Goal: Information Seeking & Learning: Check status

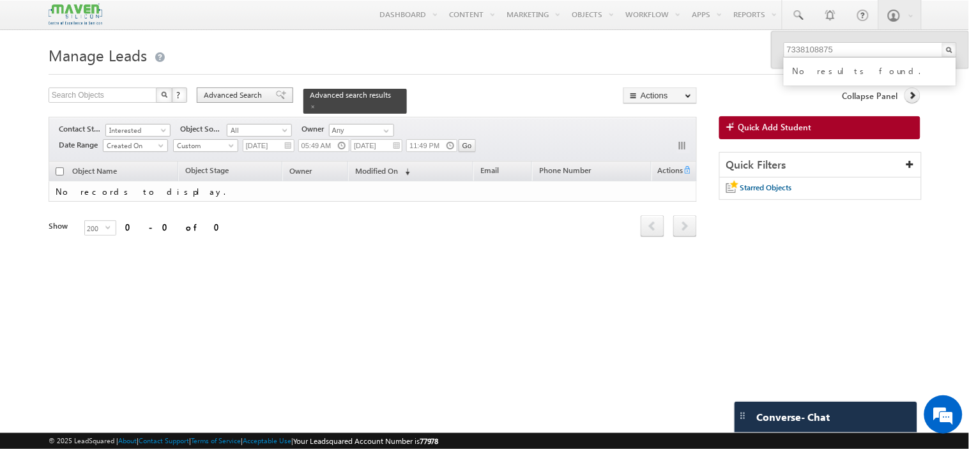
click at [241, 93] on span "Advanced Search" at bounding box center [235, 94] width 62 height 11
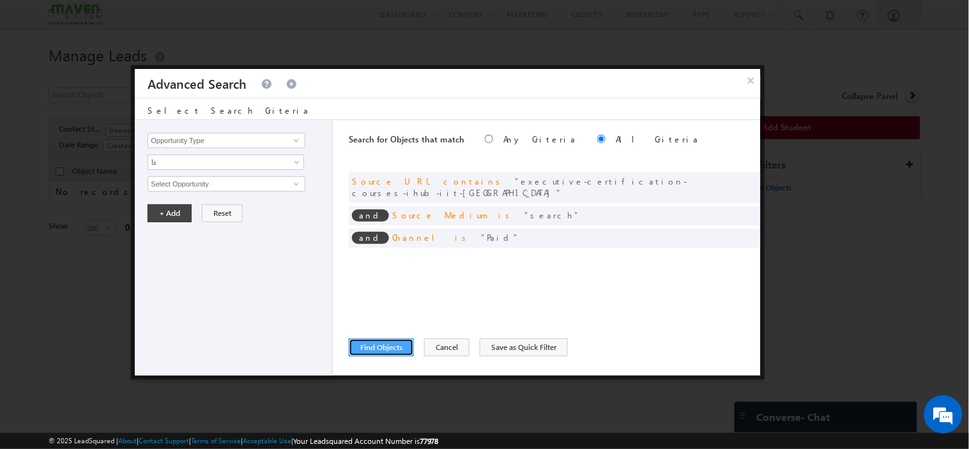
click at [388, 353] on button "Find Objects" at bounding box center [381, 348] width 65 height 18
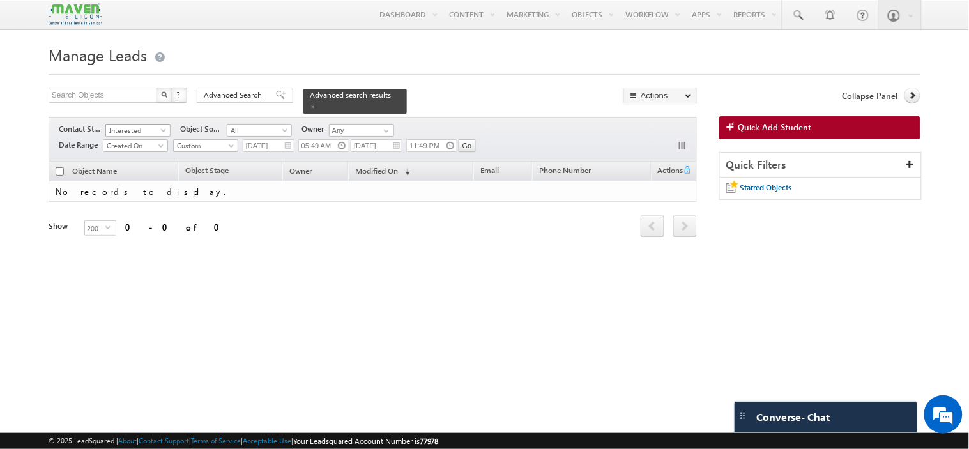
click at [132, 126] on span "Interested" at bounding box center [136, 130] width 61 height 11
click at [133, 241] on link "Not Eligible" at bounding box center [138, 241] width 65 height 11
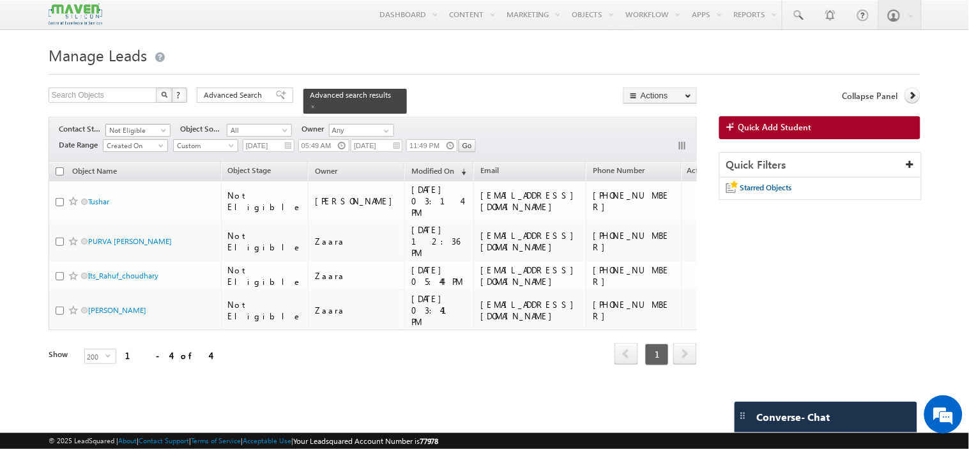
click at [148, 128] on span "Not Eligible" at bounding box center [136, 130] width 61 height 11
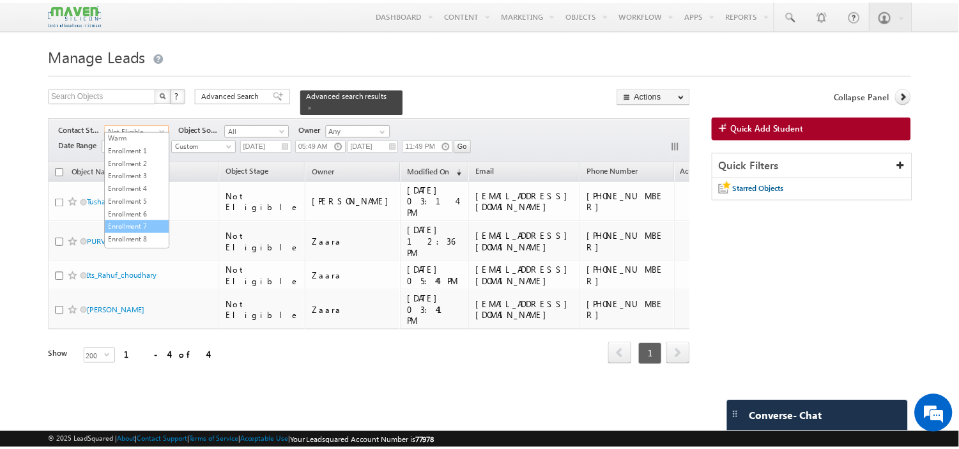
scroll to position [0, 0]
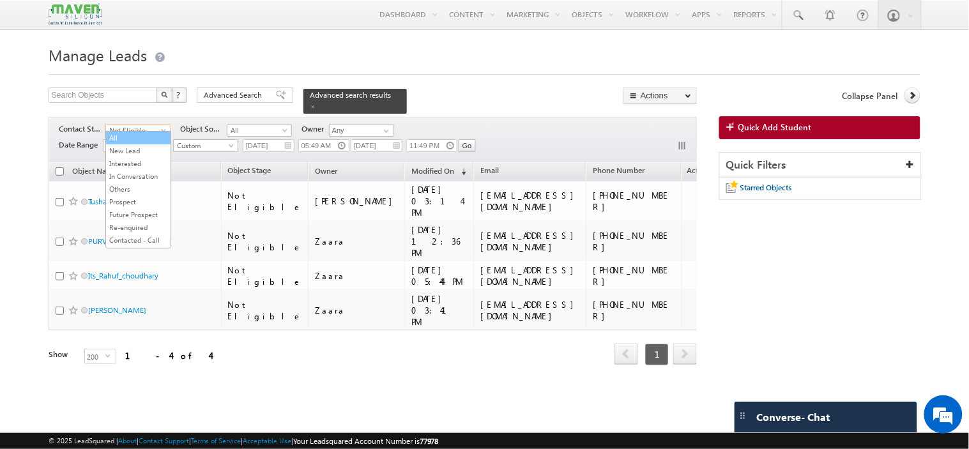
click at [115, 135] on link "All" at bounding box center [138, 137] width 65 height 11
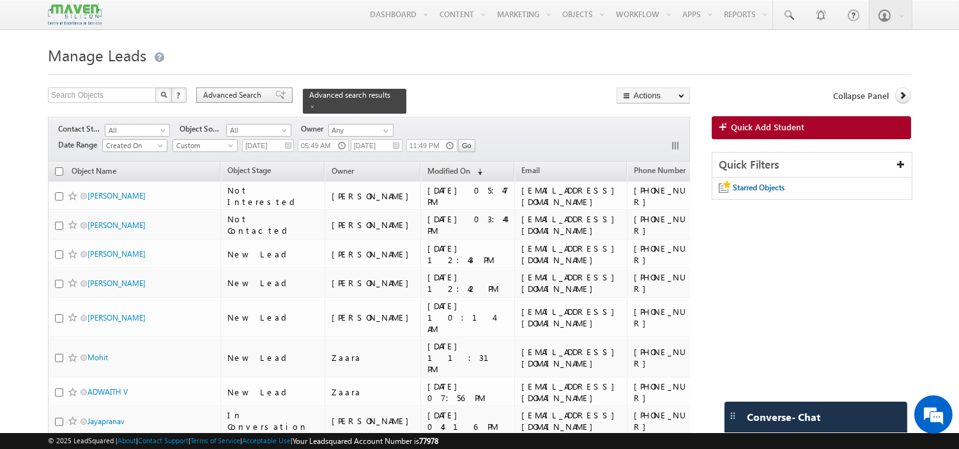
click at [211, 101] on span "Advanced Search" at bounding box center [234, 94] width 62 height 11
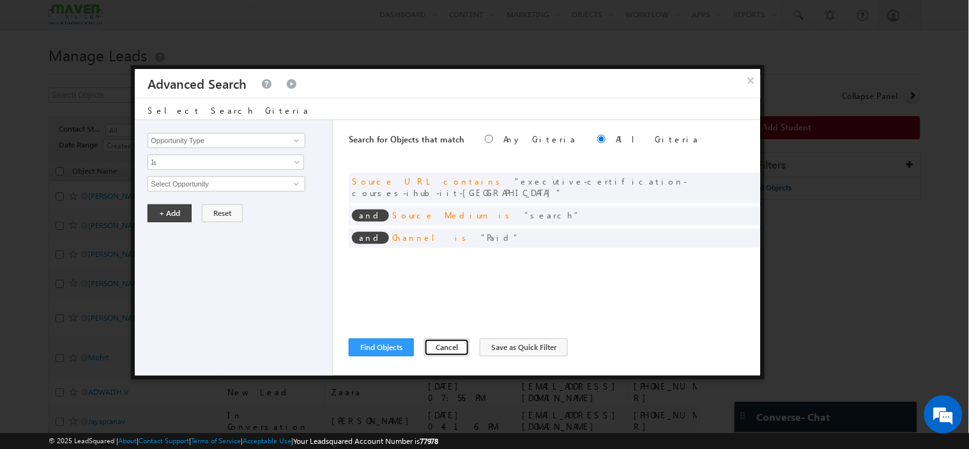
click at [448, 344] on button "Cancel" at bounding box center [446, 348] width 45 height 18
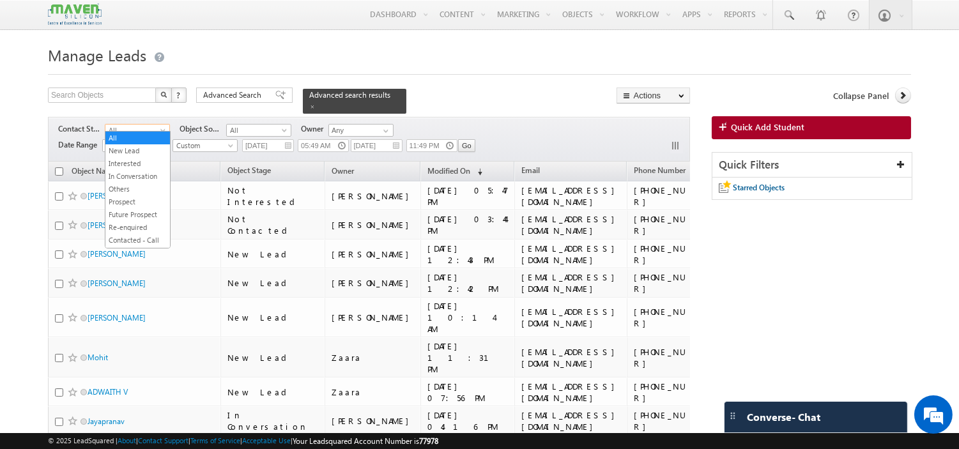
click at [123, 125] on span "All" at bounding box center [135, 130] width 61 height 11
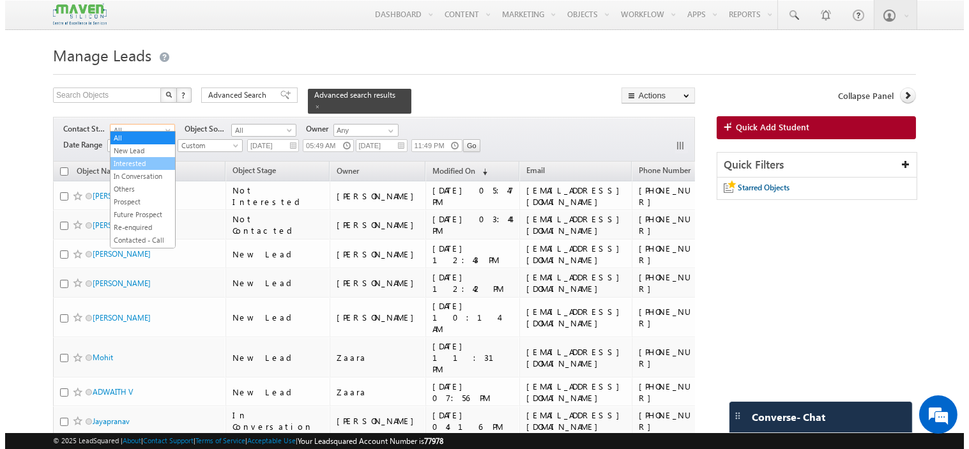
scroll to position [71, 0]
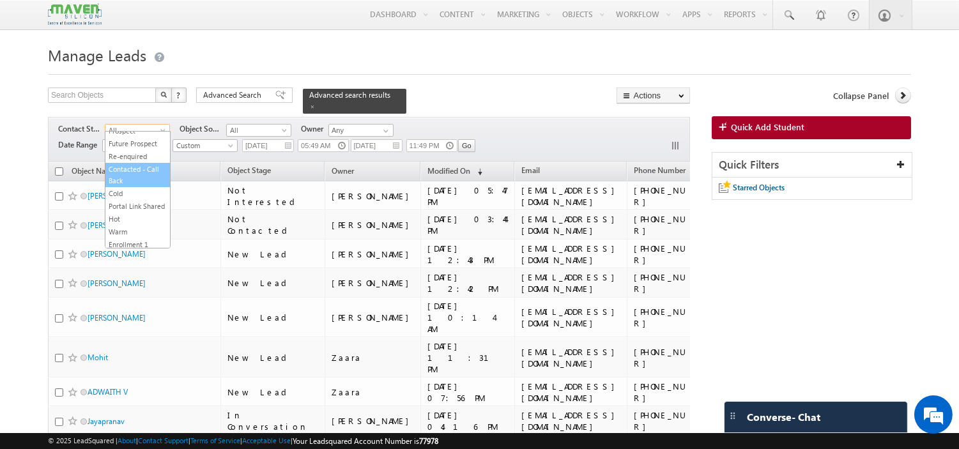
click at [133, 187] on link "Contacted - Call Back" at bounding box center [137, 175] width 65 height 23
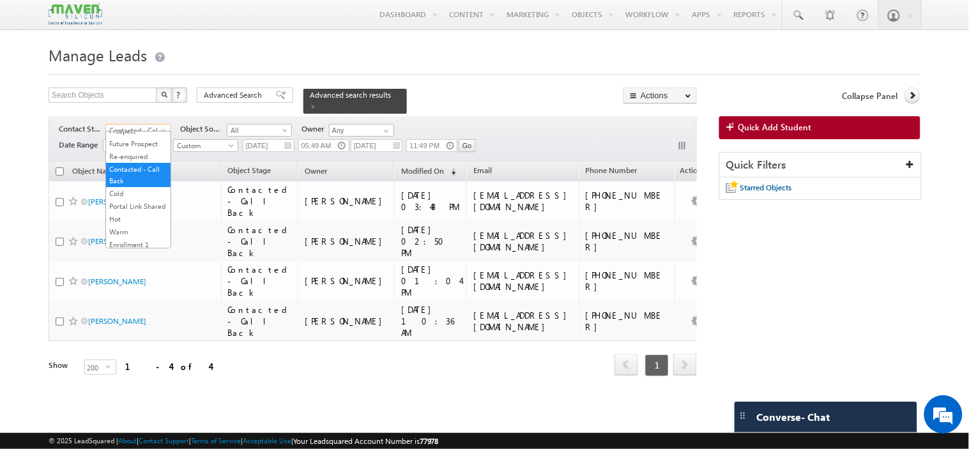
click at [126, 125] on span "Contacted - Call Back" at bounding box center [136, 130] width 61 height 11
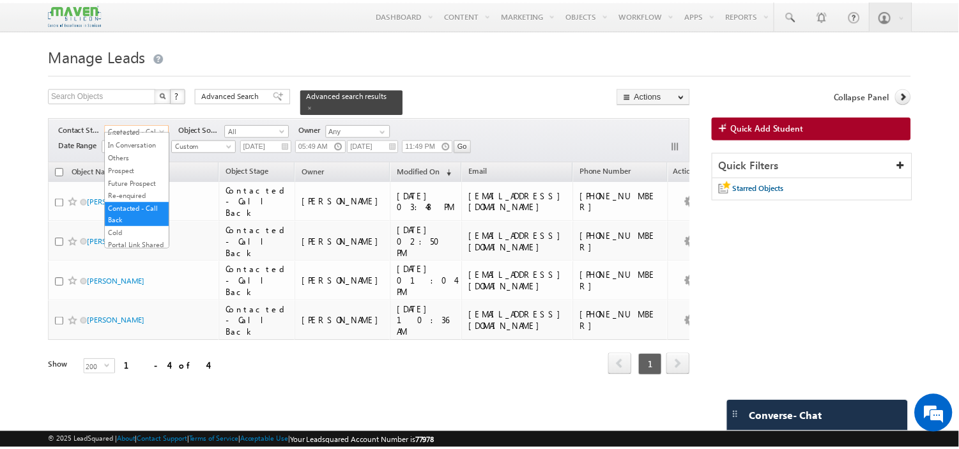
scroll to position [0, 0]
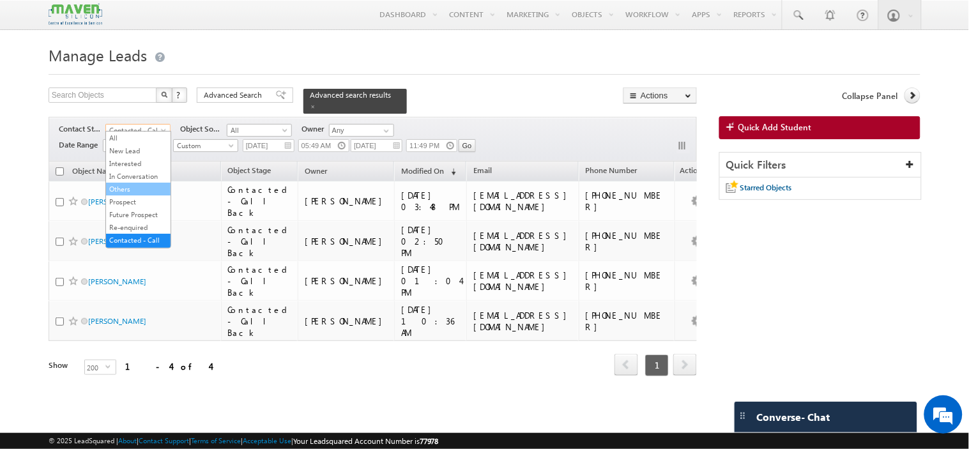
click at [128, 195] on link "Others" at bounding box center [138, 188] width 65 height 11
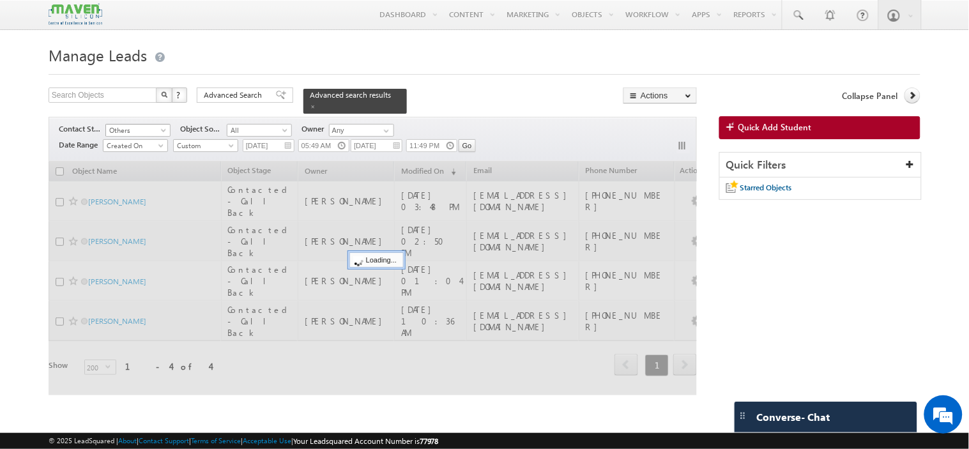
click at [126, 125] on span "Others" at bounding box center [136, 130] width 61 height 11
click at [131, 187] on div at bounding box center [373, 279] width 648 height 234
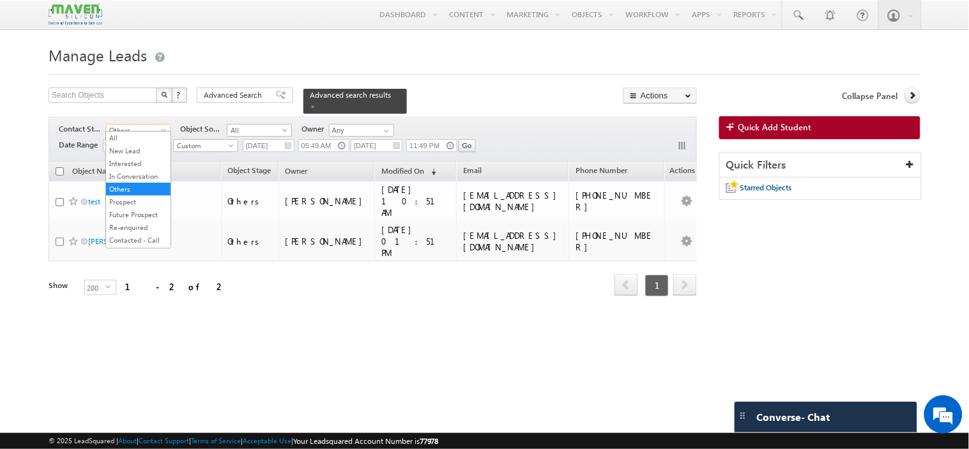
click at [137, 125] on span "Others" at bounding box center [136, 130] width 61 height 11
click at [132, 182] on link "In Conversation" at bounding box center [138, 176] width 65 height 11
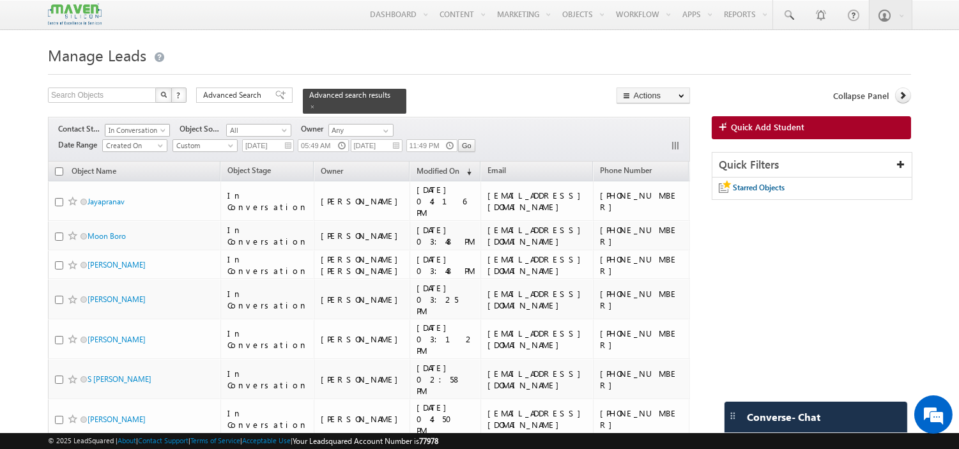
click at [137, 125] on span "In Conversation" at bounding box center [135, 130] width 61 height 11
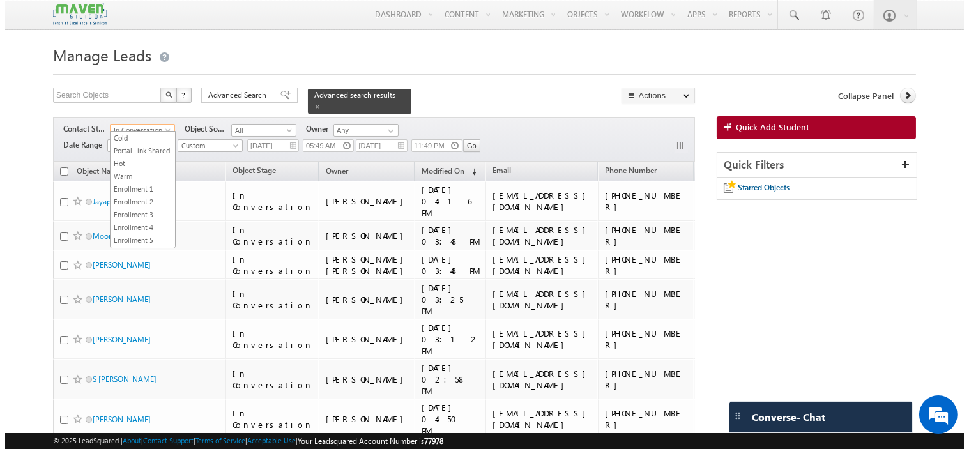
scroll to position [316, 0]
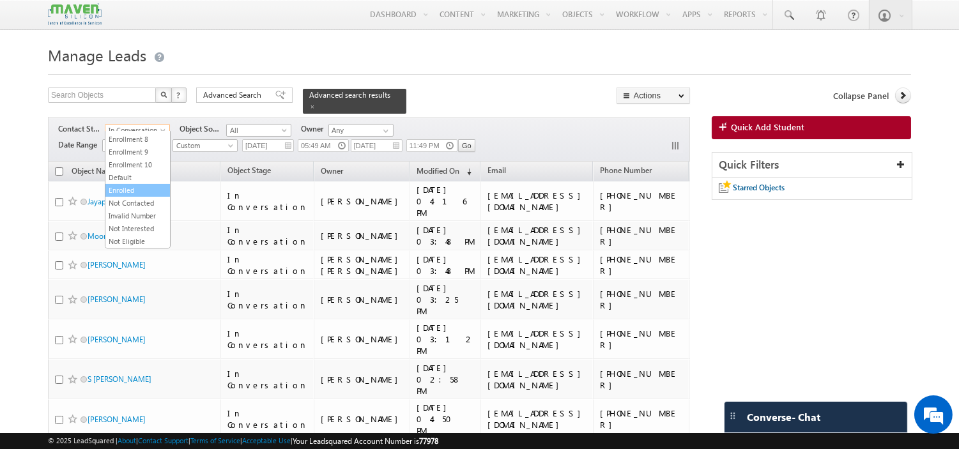
click at [125, 185] on link "Enrolled" at bounding box center [137, 190] width 65 height 11
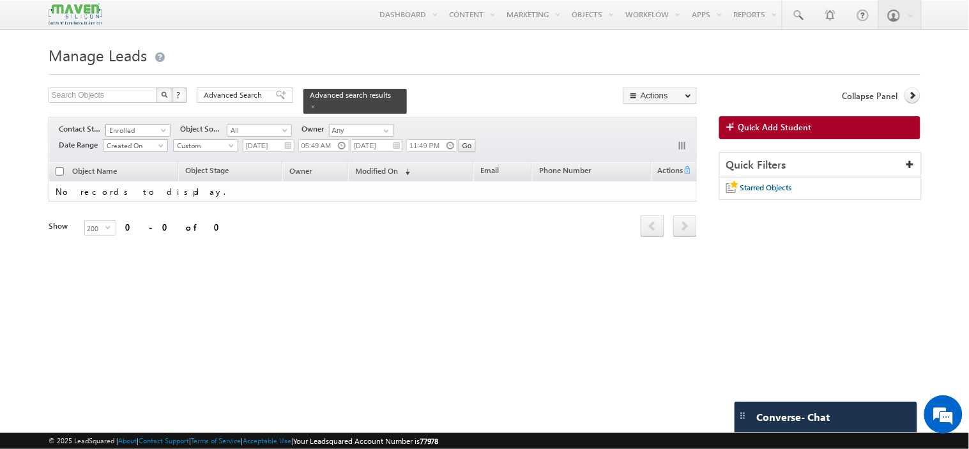
click at [123, 125] on span "Enrolled" at bounding box center [136, 130] width 61 height 11
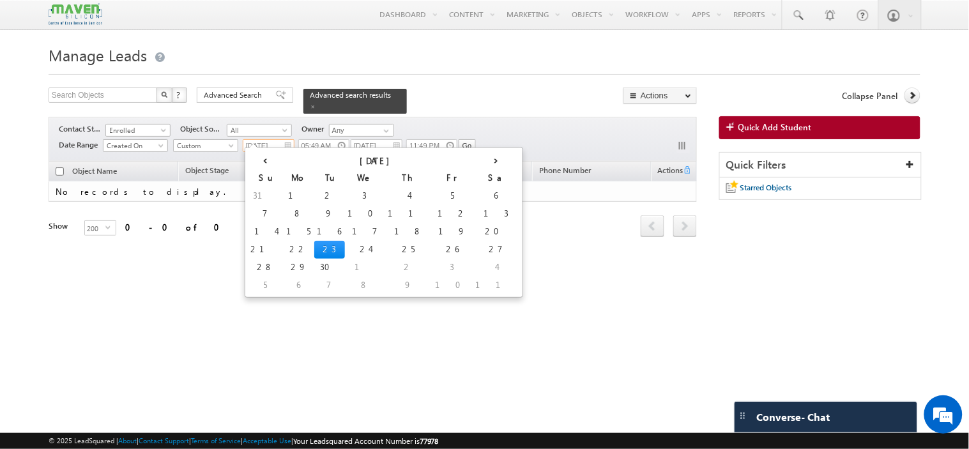
click at [291, 141] on input "[DATE]" at bounding box center [269, 145] width 52 height 13
click at [284, 211] on td "8" at bounding box center [299, 214] width 31 height 18
type input "[DATE]"
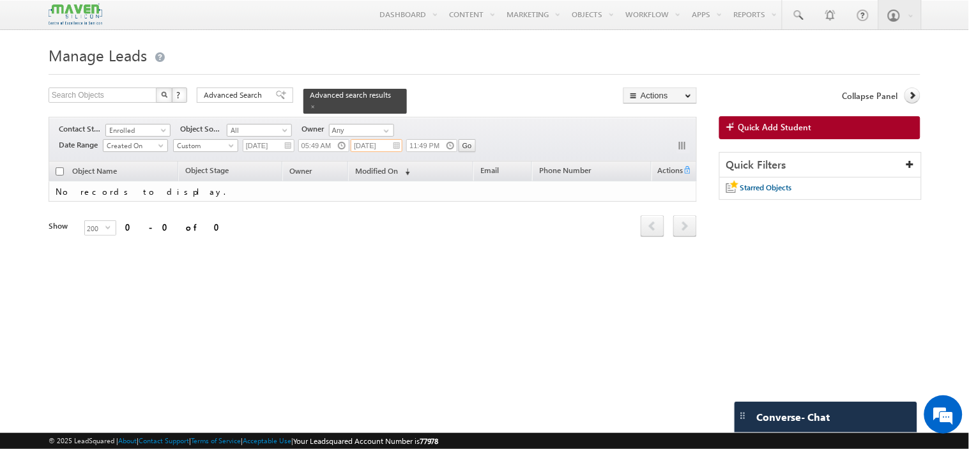
click at [397, 141] on input "[DATE]" at bounding box center [377, 145] width 52 height 13
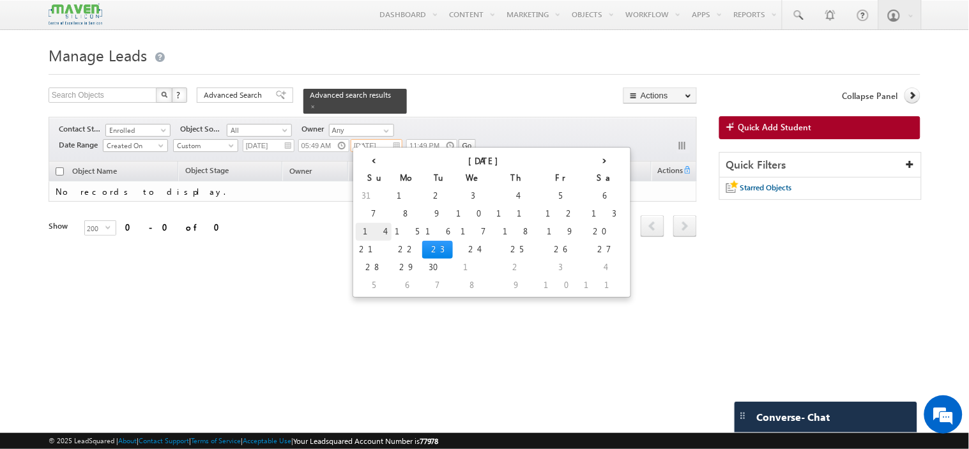
click at [367, 230] on td "14" at bounding box center [374, 232] width 36 height 18
type input "[DATE]"
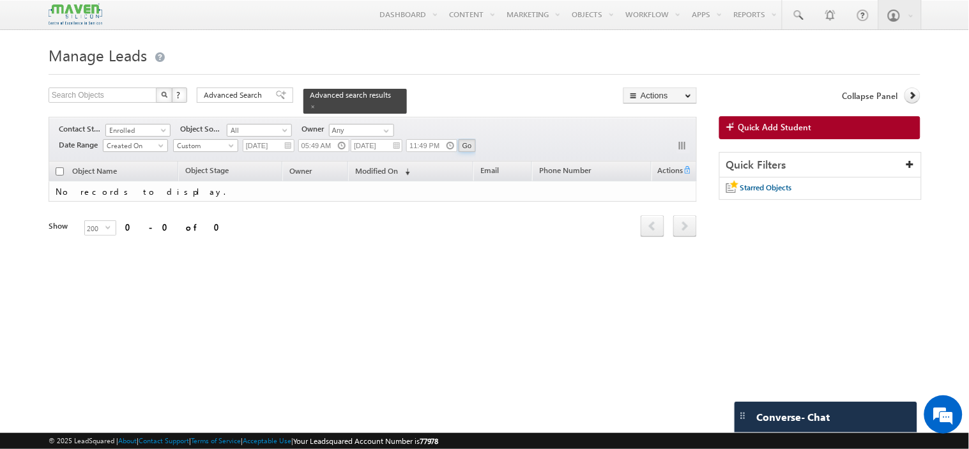
click at [466, 142] on input "Go" at bounding box center [467, 145] width 17 height 13
click at [125, 125] on span "Enrolled" at bounding box center [136, 130] width 61 height 11
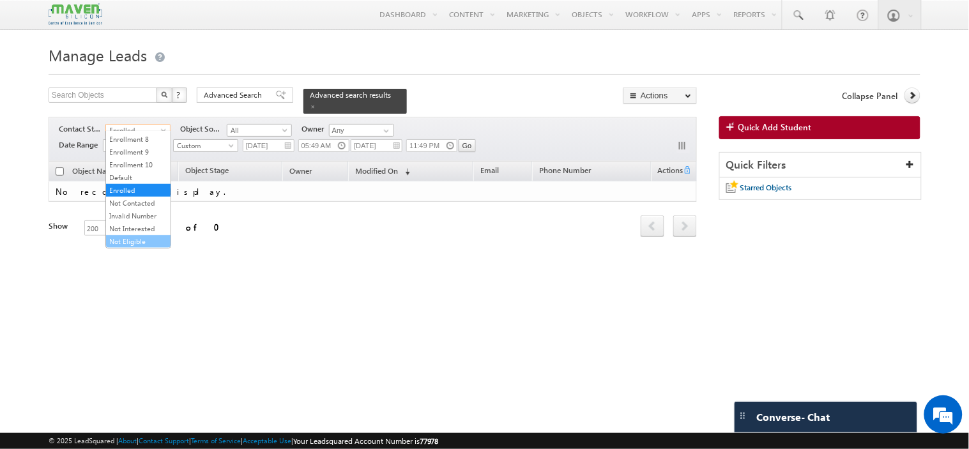
click at [131, 241] on link "Not Eligible" at bounding box center [138, 241] width 65 height 11
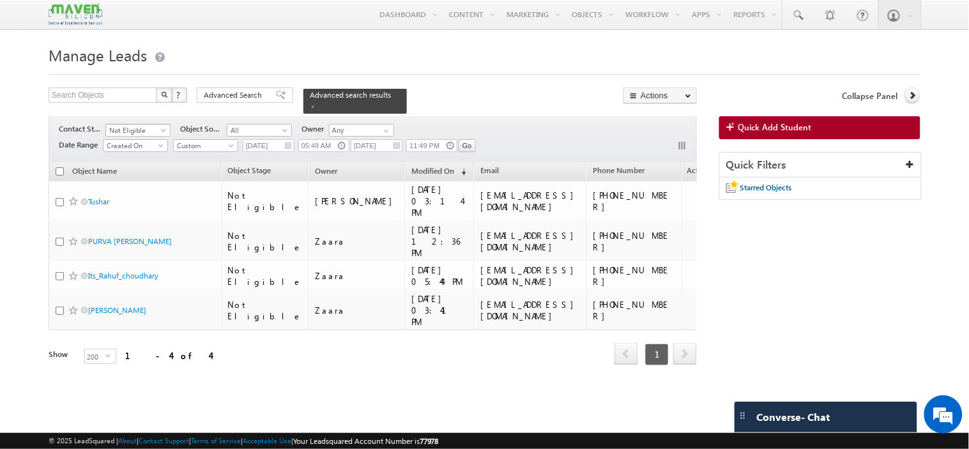
click at [148, 125] on span "Not Eligible" at bounding box center [136, 130] width 61 height 11
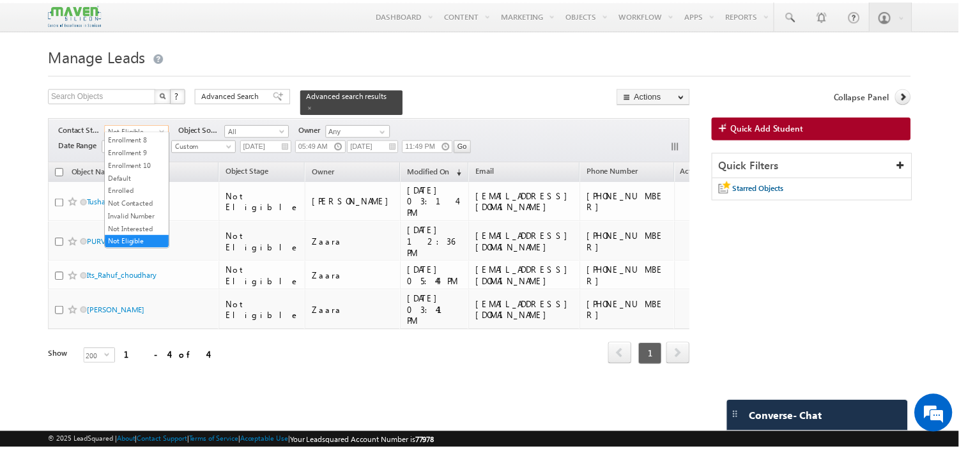
scroll to position [0, 0]
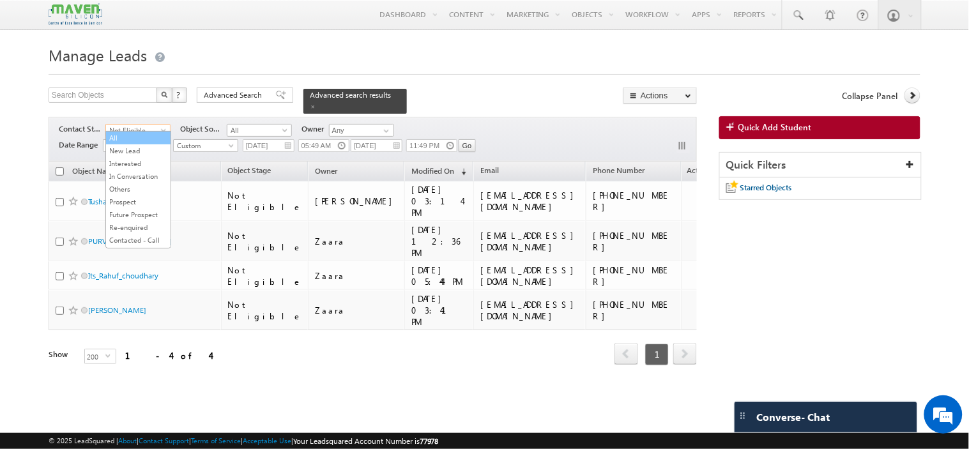
click at [135, 135] on link "All" at bounding box center [138, 137] width 65 height 11
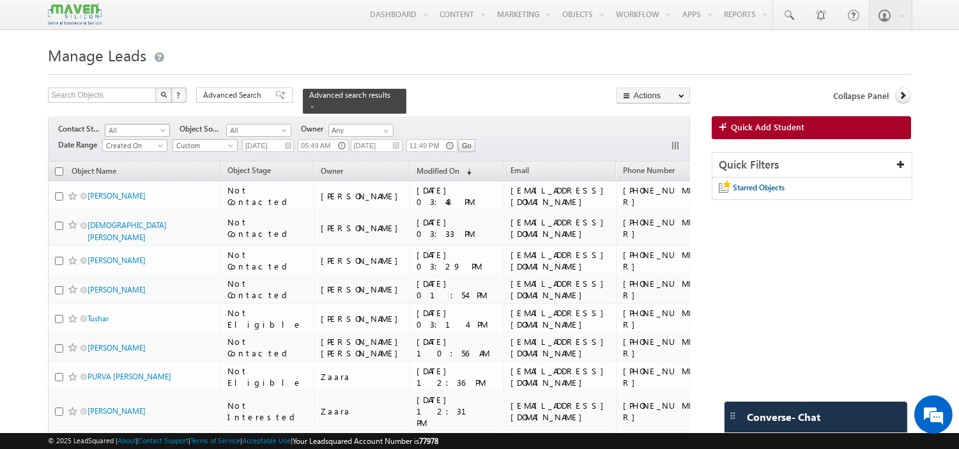
click at [150, 125] on span "All" at bounding box center [135, 130] width 61 height 11
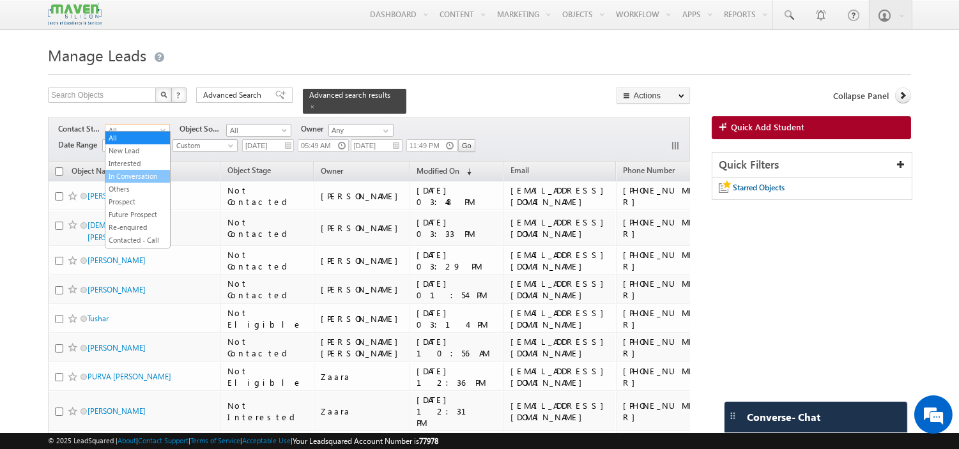
click at [125, 181] on link "In Conversation" at bounding box center [137, 176] width 65 height 11
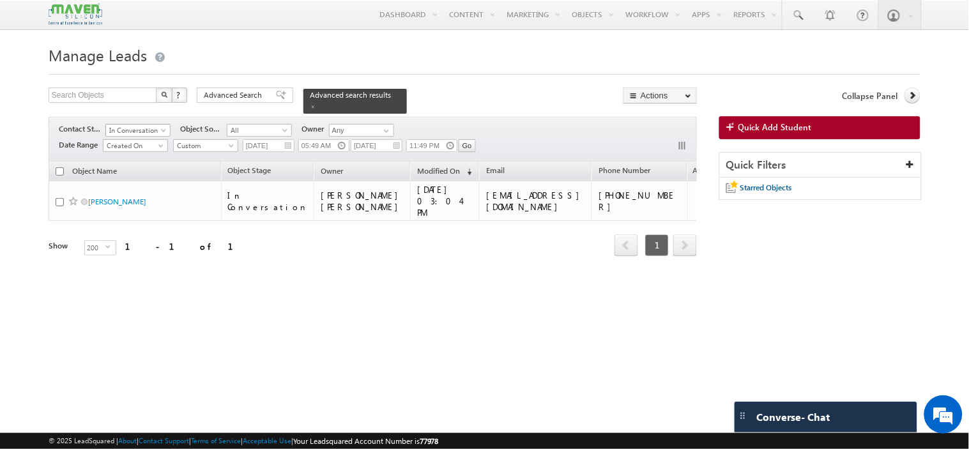
click at [135, 125] on span "In Conversation" at bounding box center [136, 130] width 61 height 11
click at [135, 187] on link "Contacted - Call Back" at bounding box center [138, 175] width 65 height 23
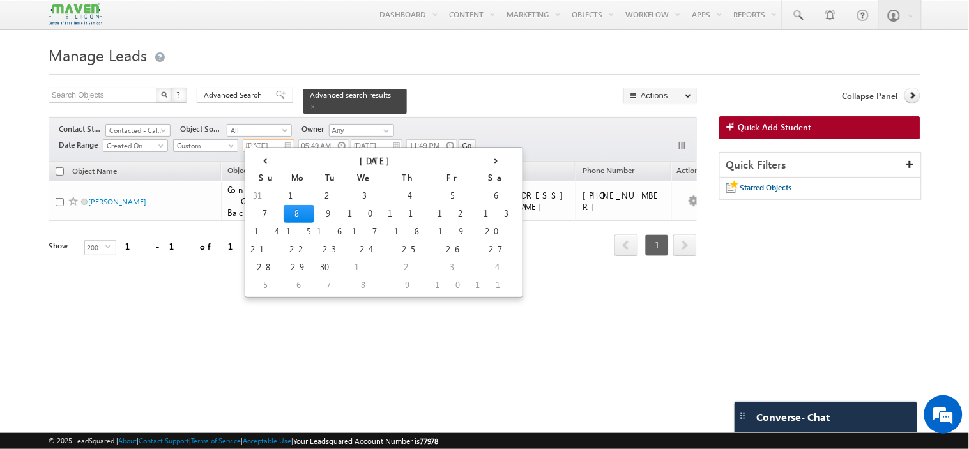
click at [290, 139] on input "[DATE]" at bounding box center [269, 145] width 52 height 13
click at [284, 227] on td "15" at bounding box center [299, 232] width 31 height 18
type input "[DATE]"
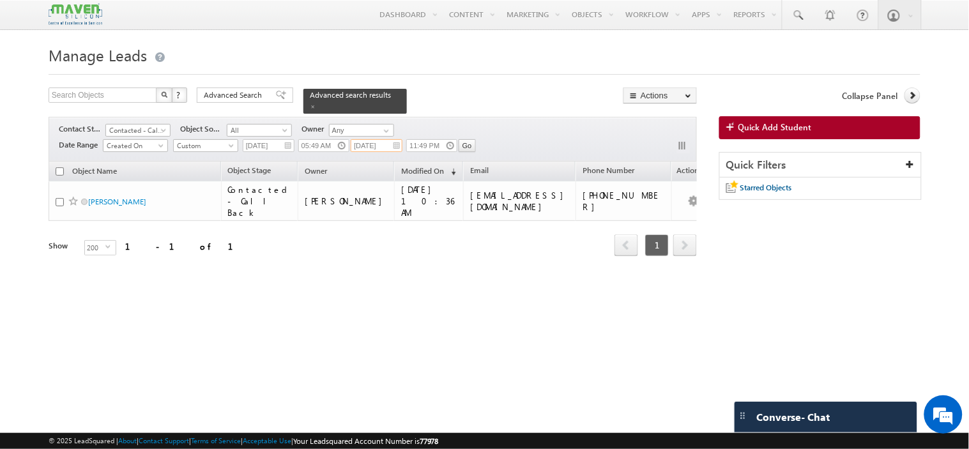
click at [395, 141] on input "[DATE]" at bounding box center [377, 145] width 52 height 13
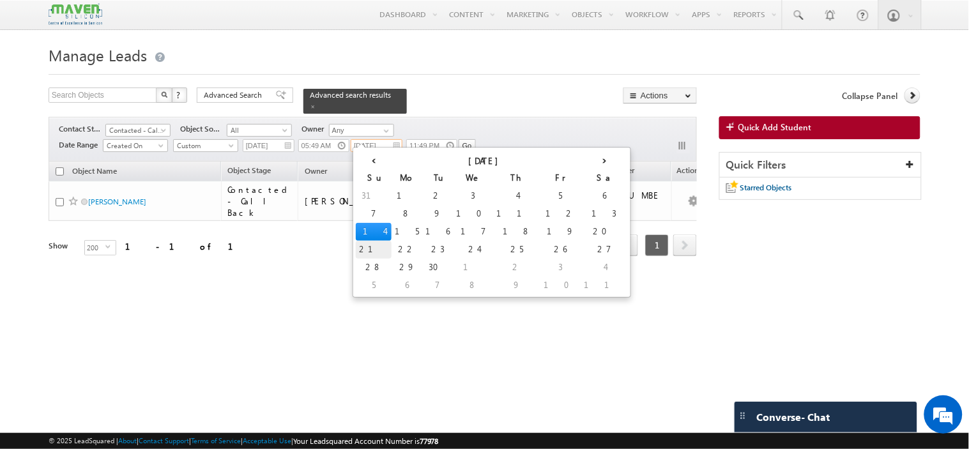
click at [362, 245] on td "21" at bounding box center [374, 250] width 36 height 18
type input "[DATE]"
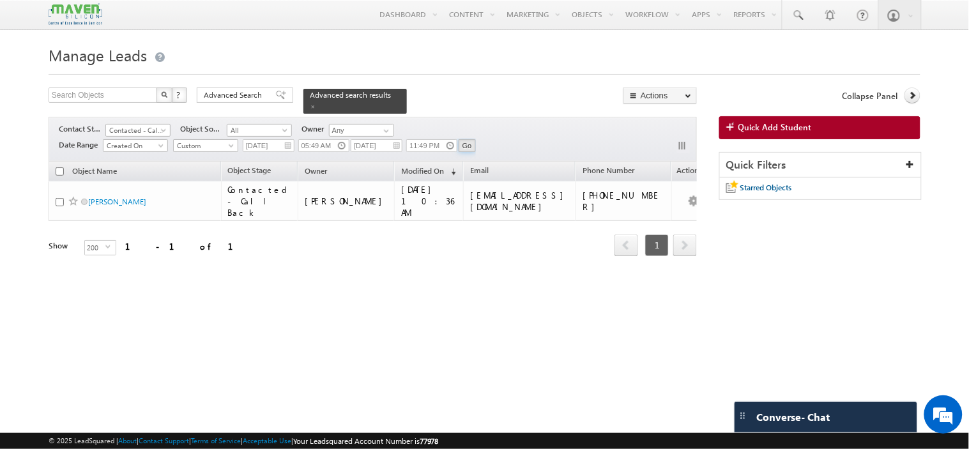
click at [469, 139] on input "Go" at bounding box center [467, 145] width 17 height 13
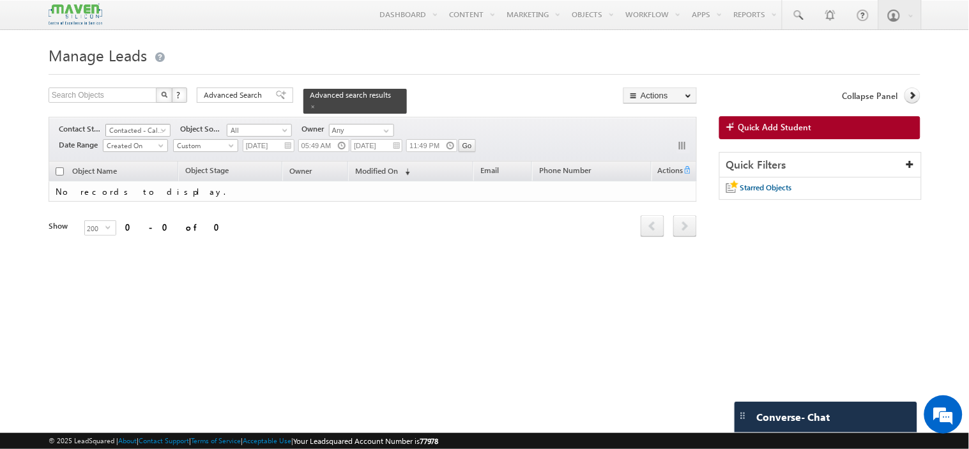
click at [141, 125] on span "Contacted - Call Back" at bounding box center [136, 130] width 61 height 11
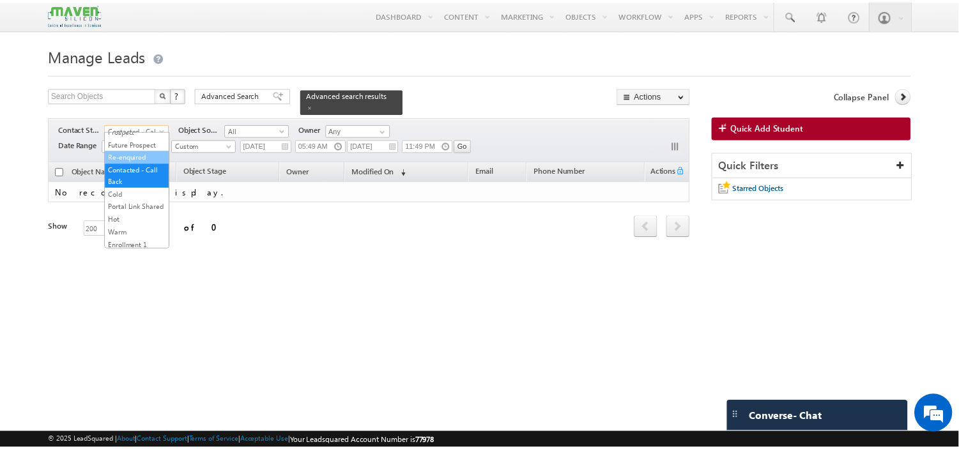
scroll to position [0, 0]
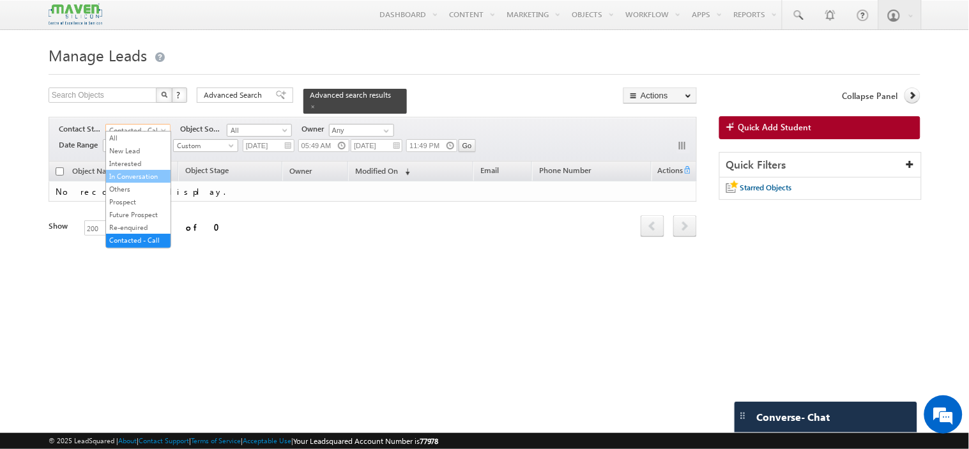
click at [128, 182] on link "In Conversation" at bounding box center [138, 176] width 65 height 11
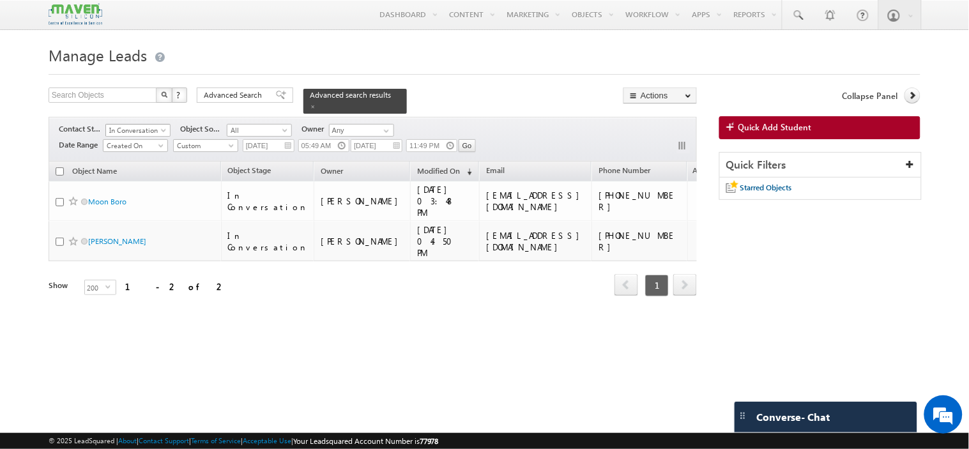
click at [143, 125] on span "In Conversation" at bounding box center [136, 130] width 61 height 11
click at [125, 143] on link "All" at bounding box center [138, 137] width 65 height 11
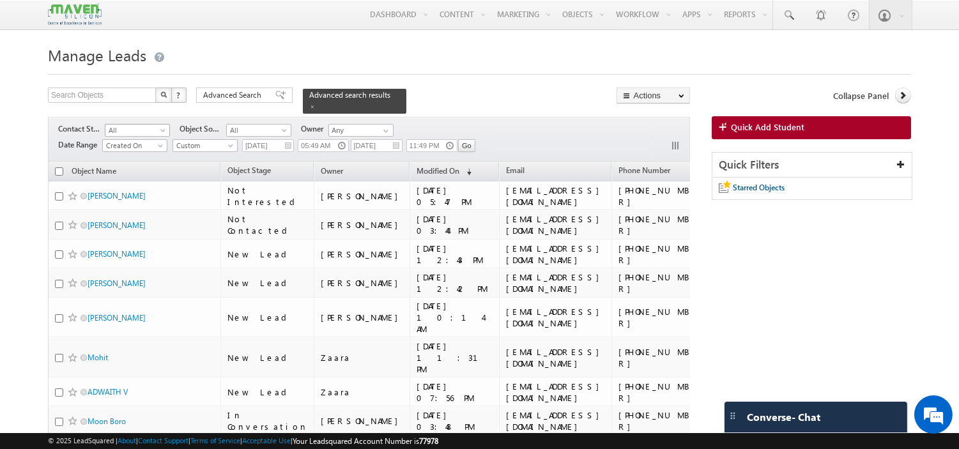
click at [150, 125] on span "All" at bounding box center [135, 130] width 61 height 11
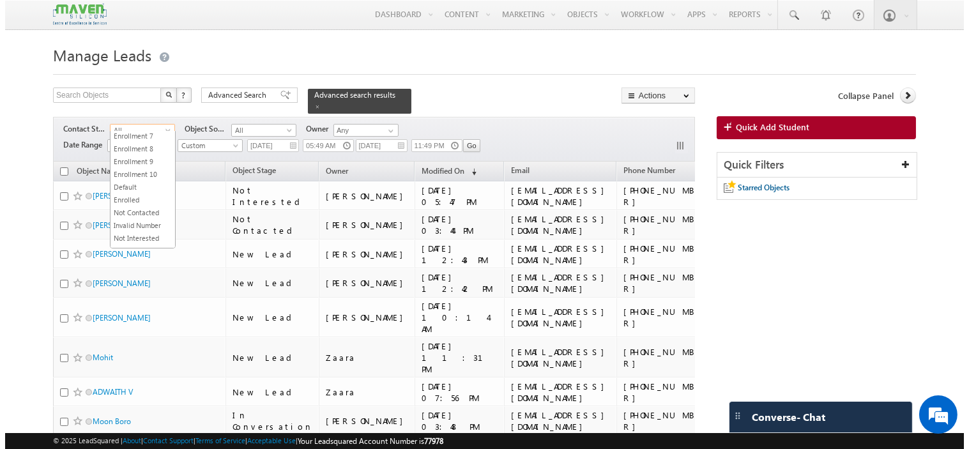
scroll to position [316, 0]
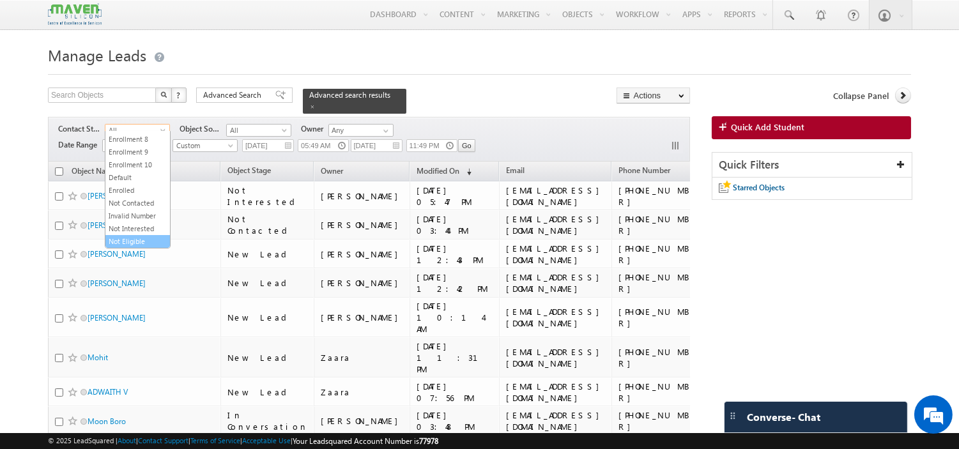
click at [124, 243] on link "Not Eligible" at bounding box center [137, 241] width 65 height 11
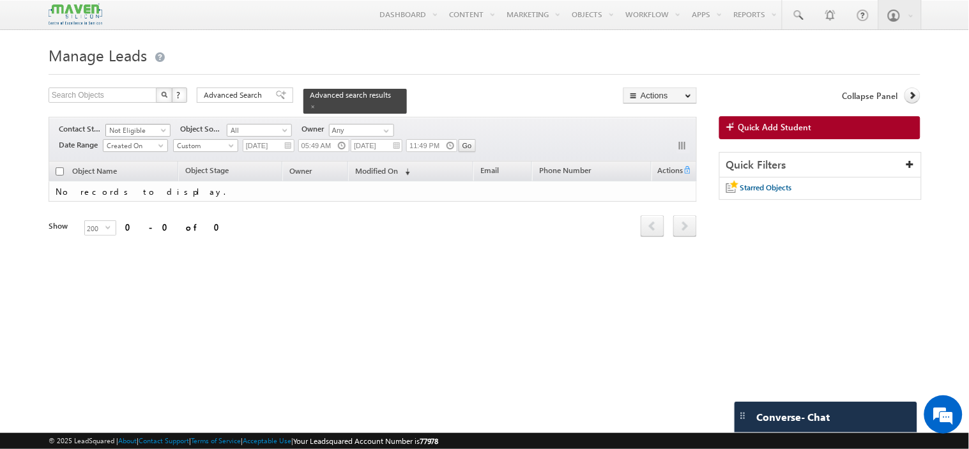
click at [138, 126] on span "Not Eligible" at bounding box center [136, 130] width 61 height 11
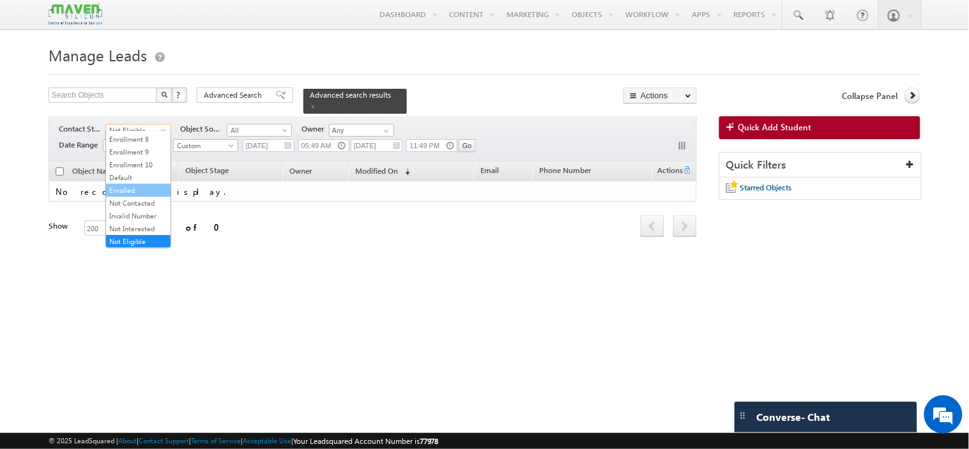
click at [126, 185] on link "Enrolled" at bounding box center [138, 190] width 65 height 11
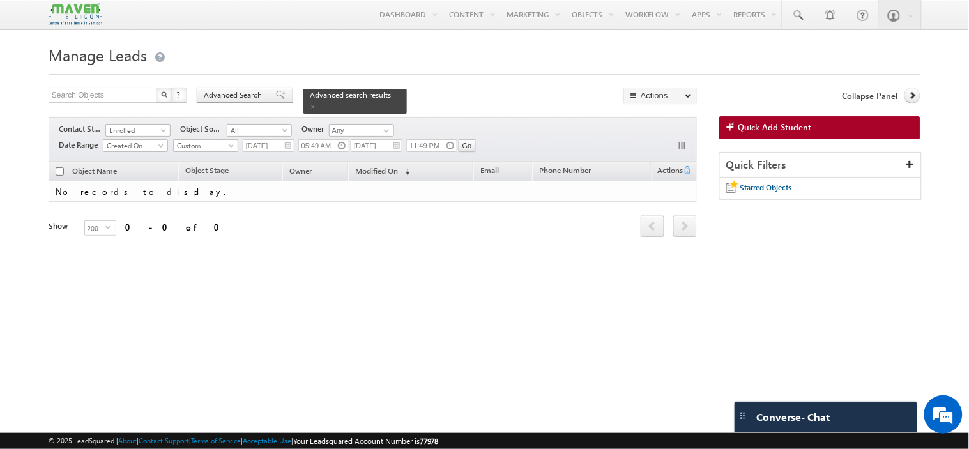
click at [230, 98] on span "Advanced Search" at bounding box center [235, 94] width 62 height 11
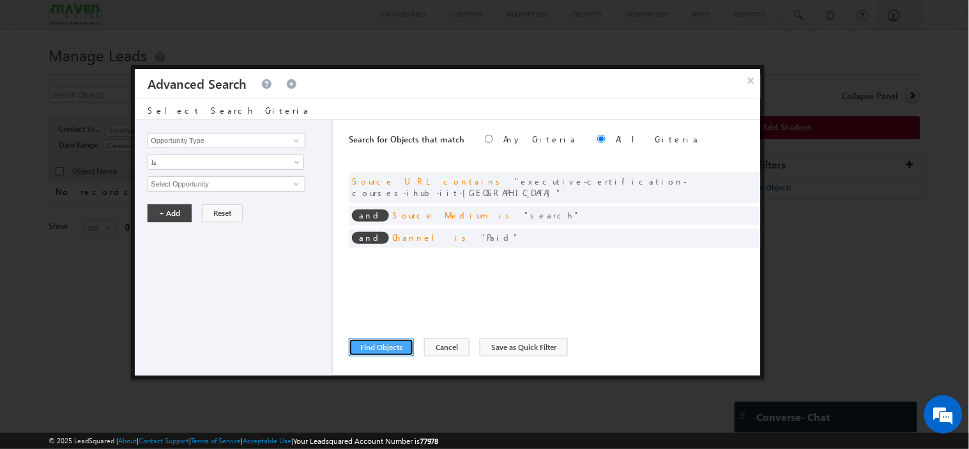
click at [399, 346] on button "Find Objects" at bounding box center [381, 348] width 65 height 18
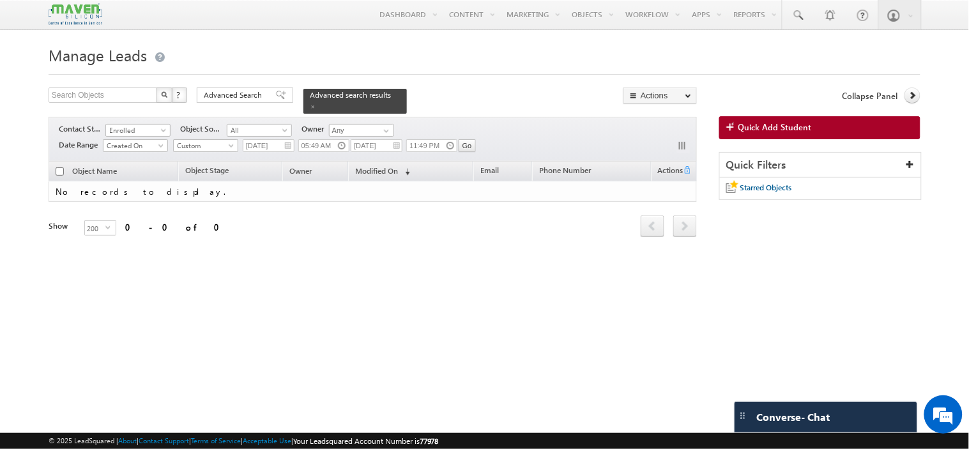
click at [351, 283] on div "Manage Leads Search Objects X ? 0 results found Advanced Search Advanced Search…" at bounding box center [485, 201] width 872 height 319
